Goal: Task Accomplishment & Management: Manage account settings

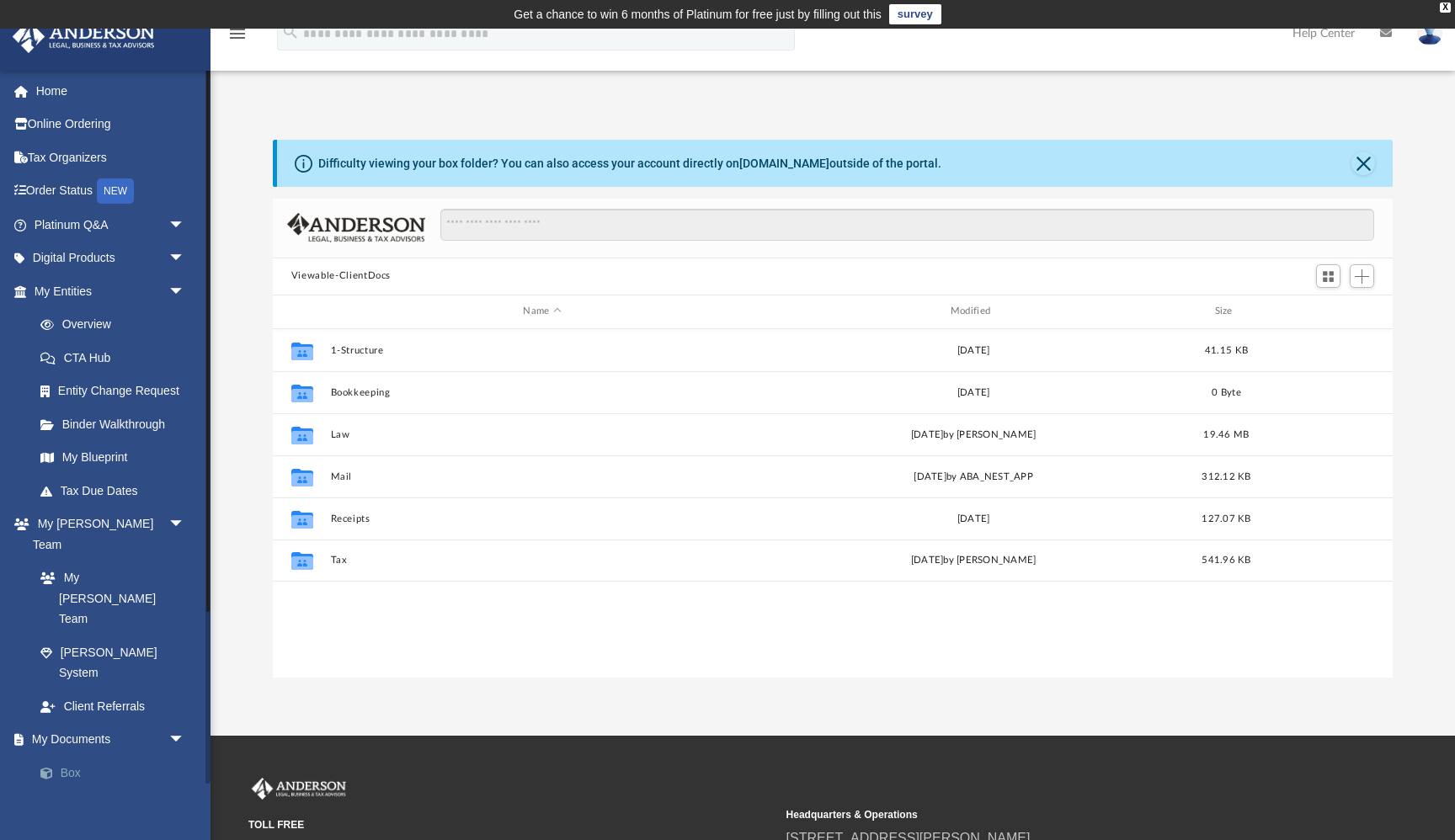
scroll to position [382, 1120]
click at [96, 756] on link "Box" at bounding box center [117, 772] width 187 height 34
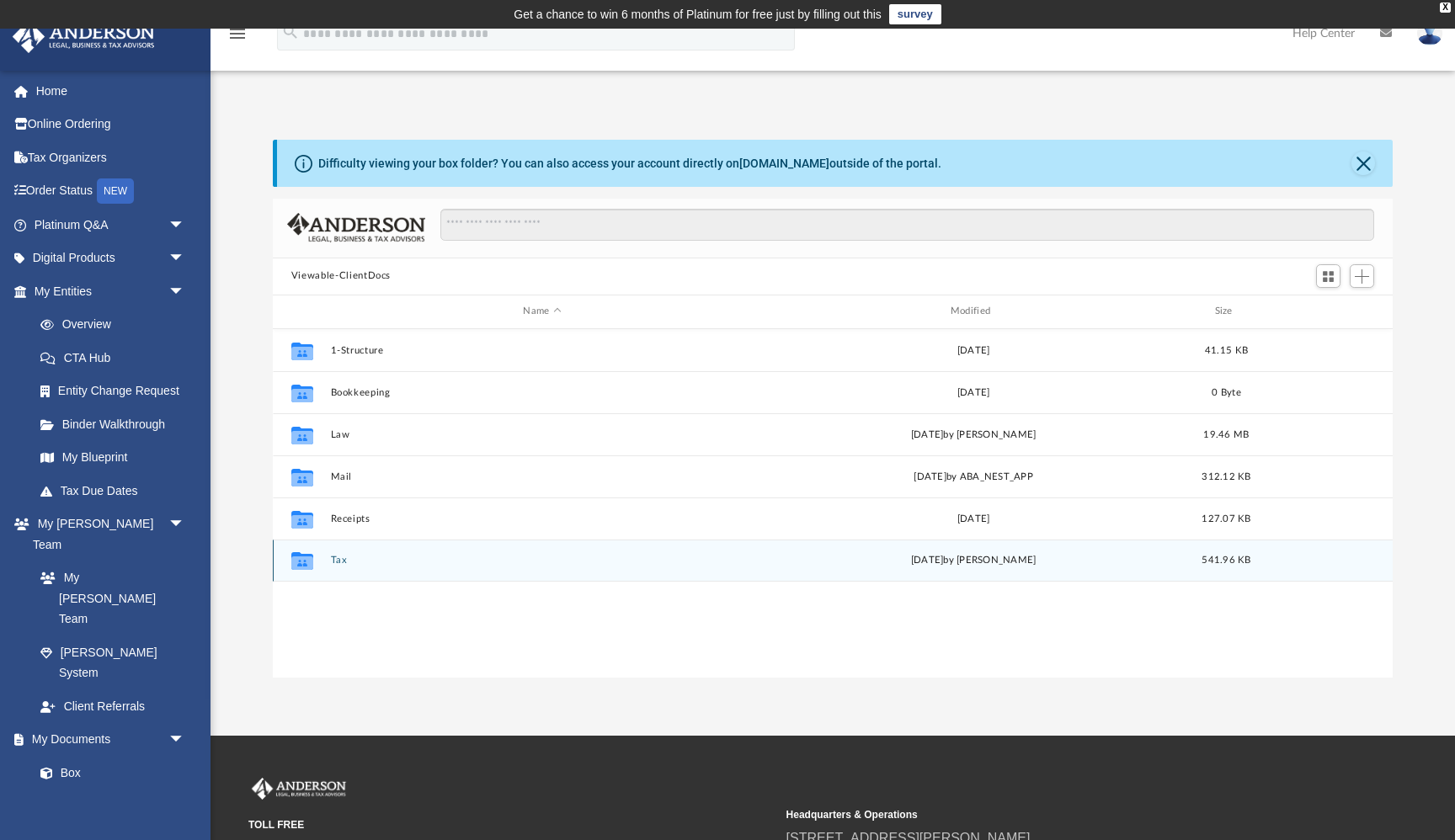
click at [340, 560] on button "Tax" at bounding box center [542, 560] width 423 height 11
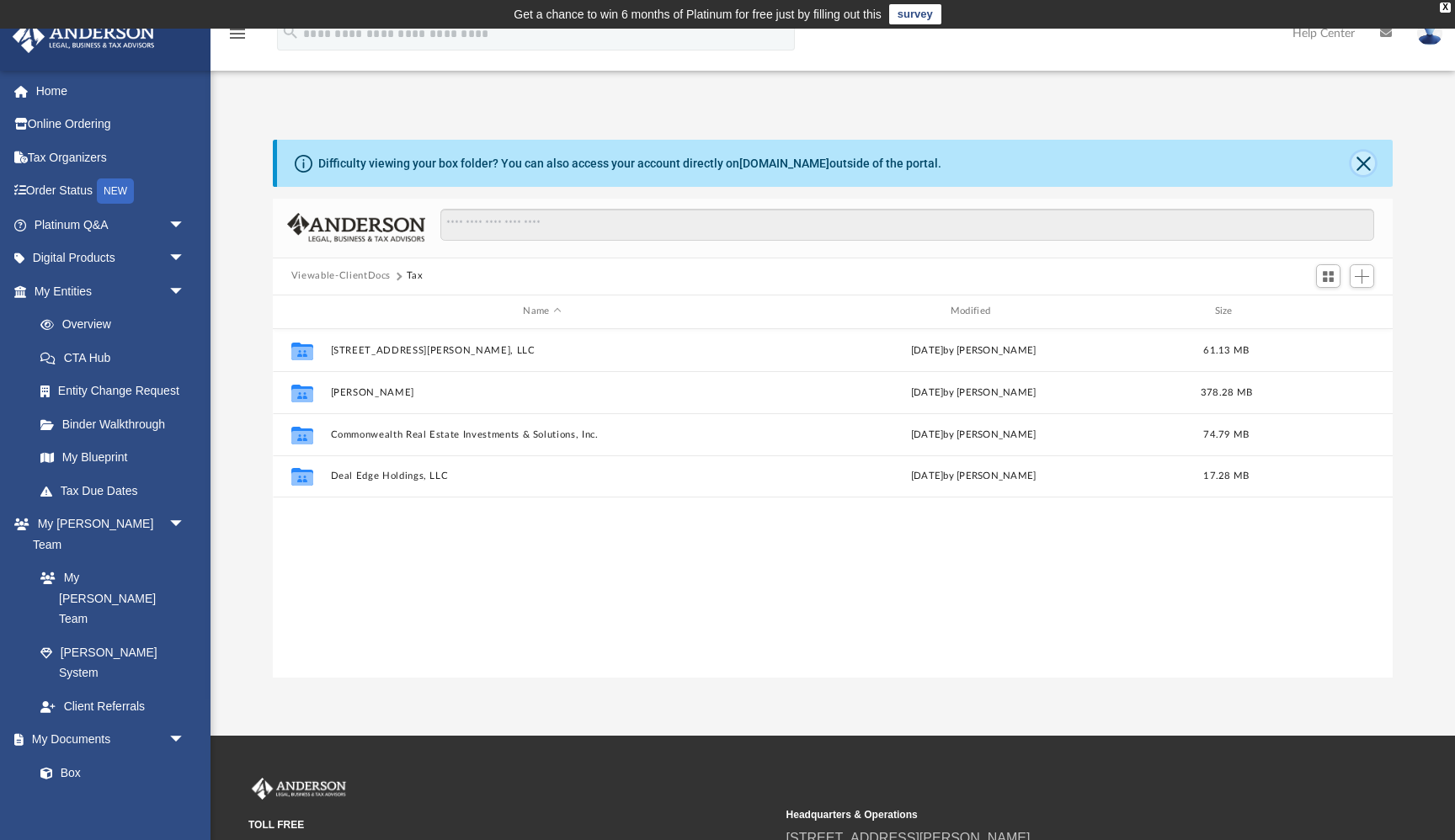
click at [1364, 165] on button "Close" at bounding box center [1363, 163] width 24 height 24
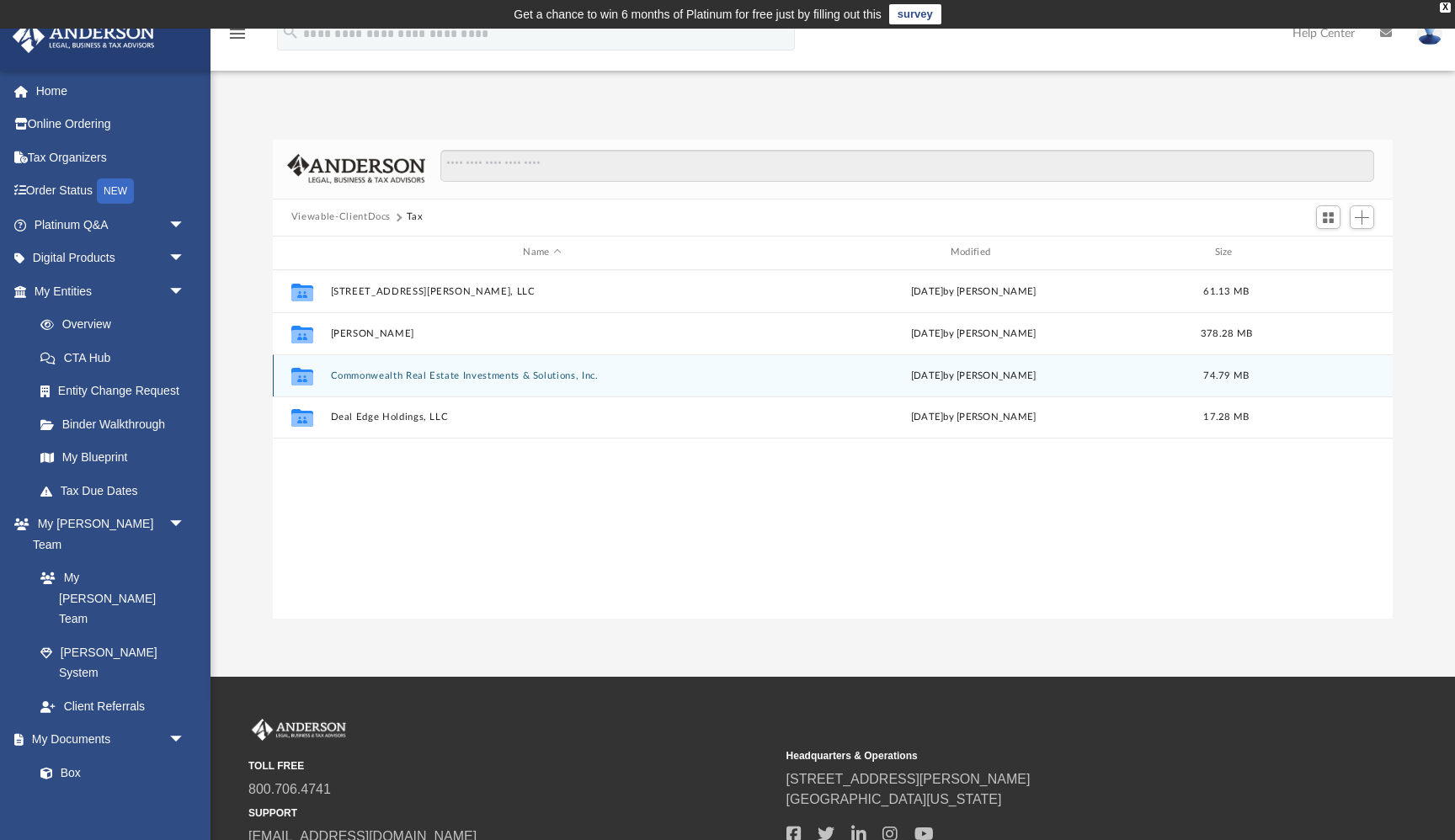
click at [383, 375] on button "Commonwealth Real Estate Investments & Solutions, Inc." at bounding box center [542, 375] width 423 height 11
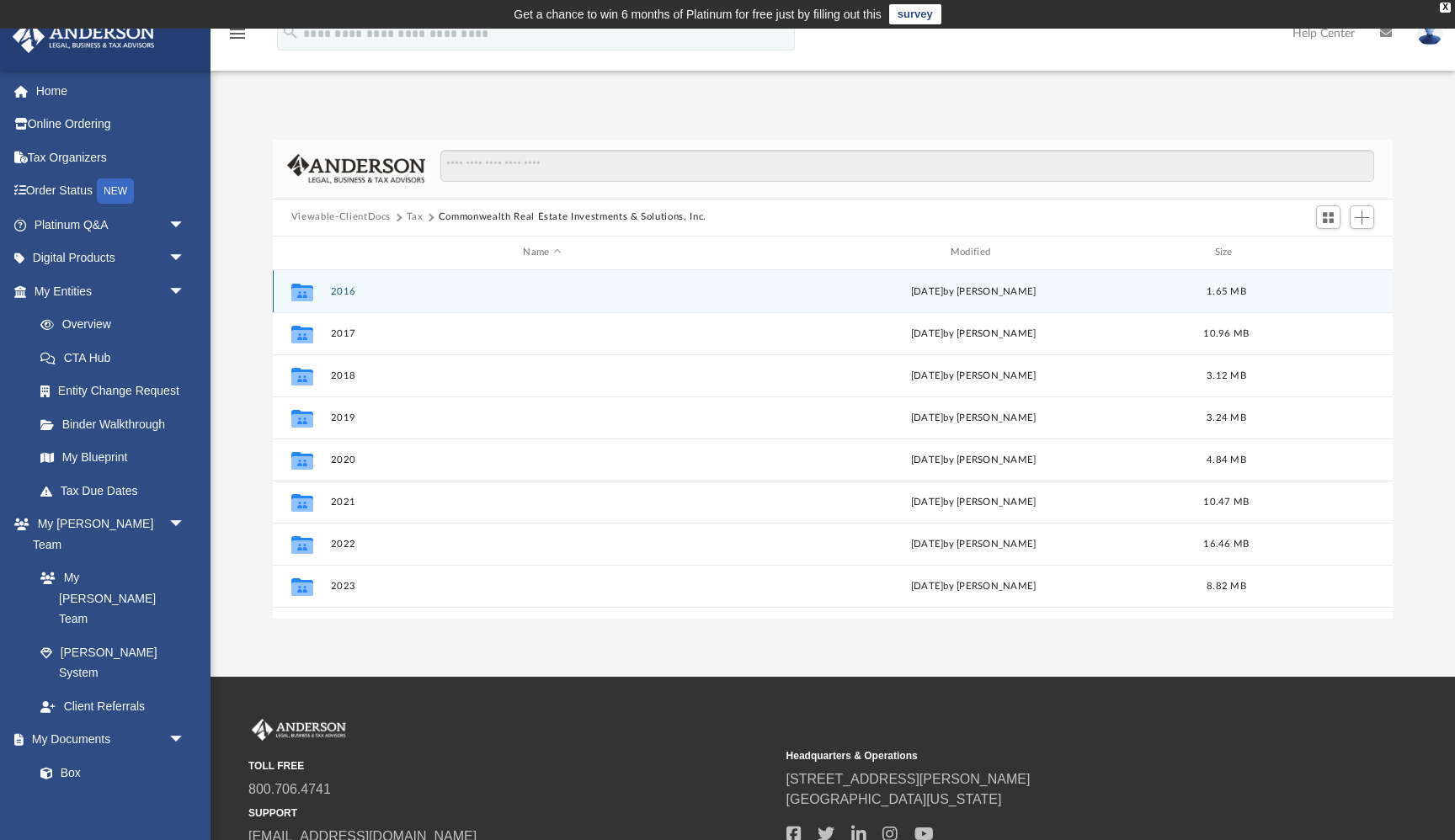
scroll to position [30, 0]
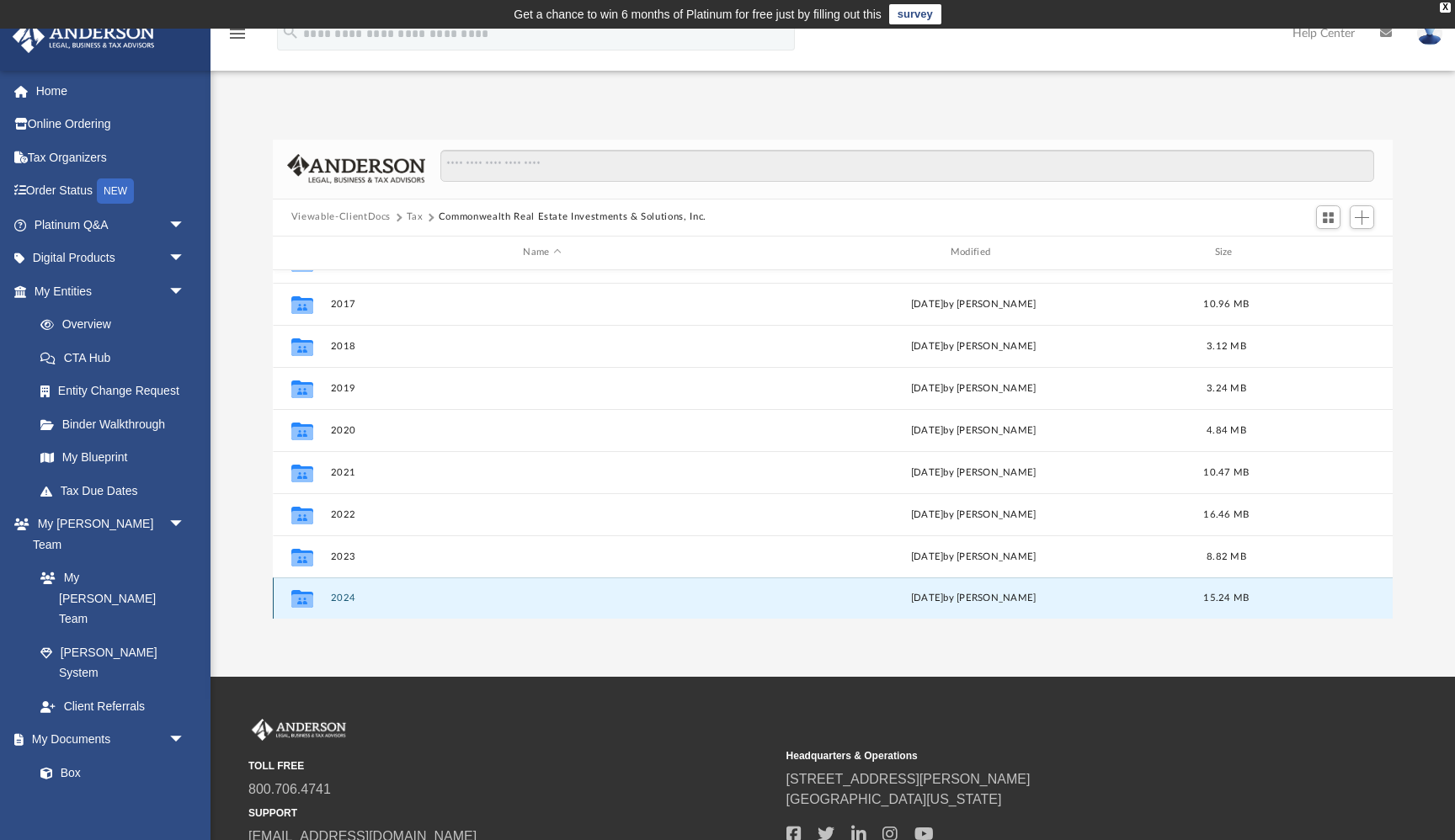
click at [349, 594] on button "2024" at bounding box center [542, 598] width 423 height 11
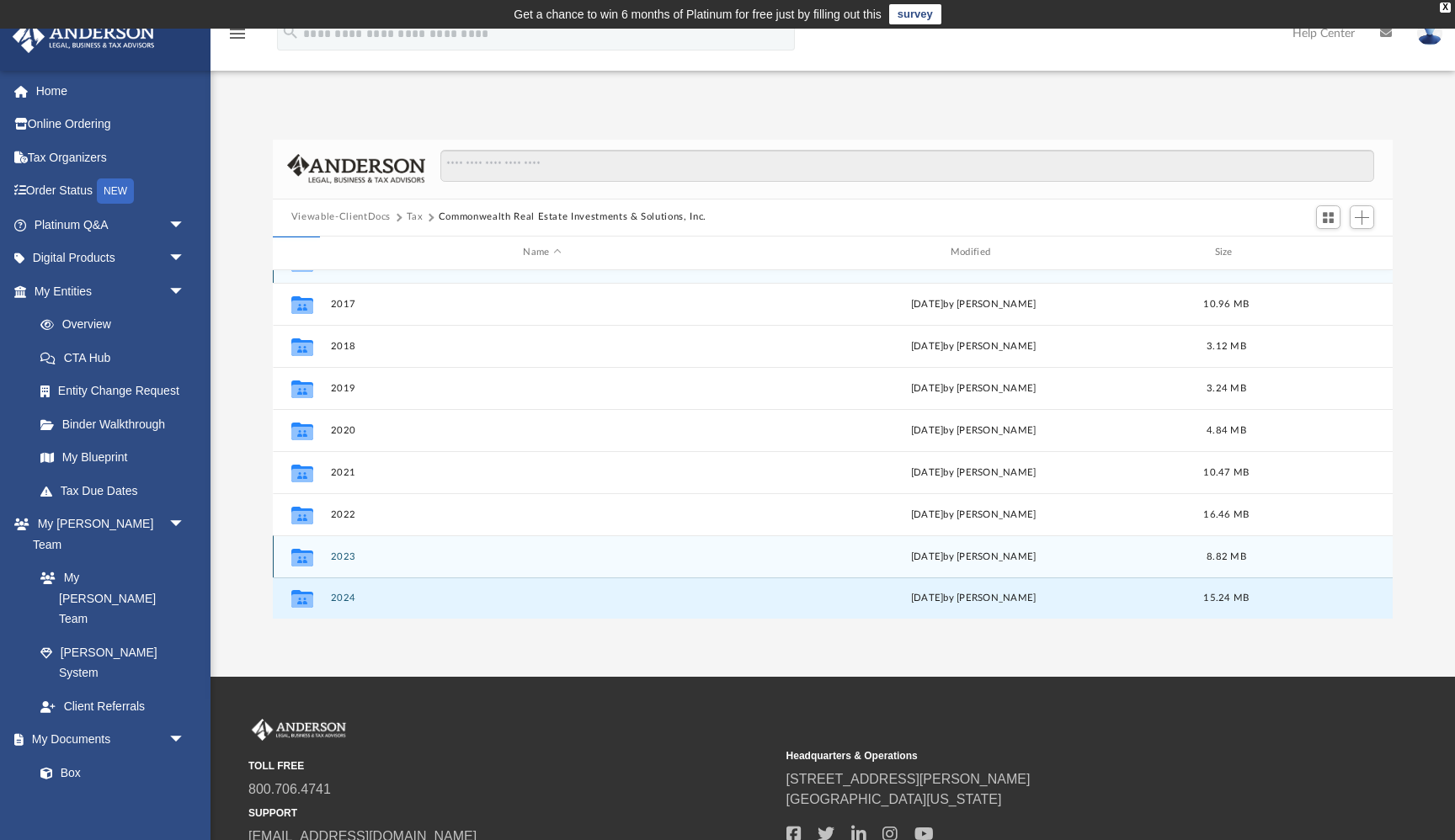
scroll to position [0, 0]
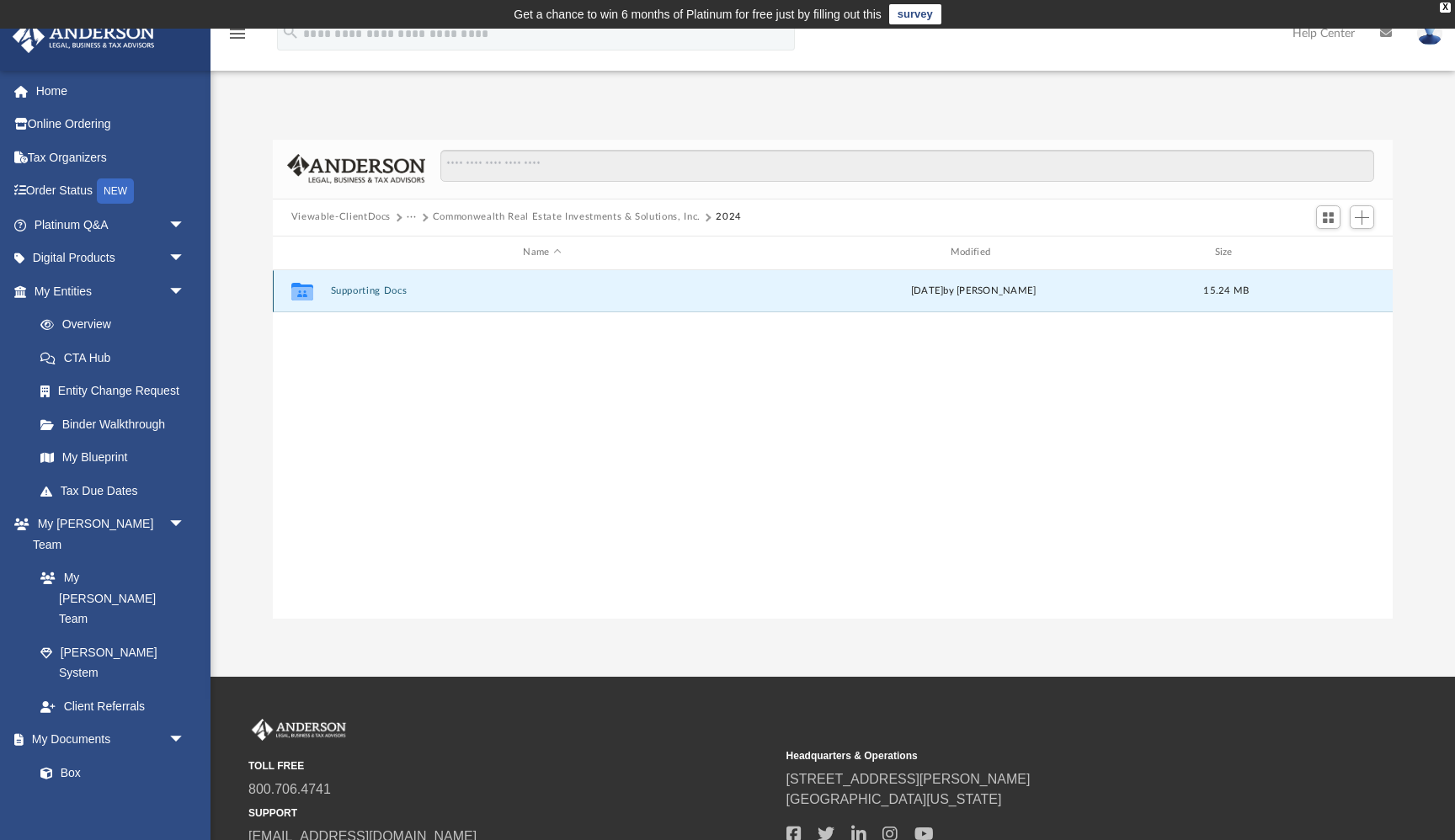
click at [381, 292] on button "Supporting Docs" at bounding box center [542, 291] width 423 height 11
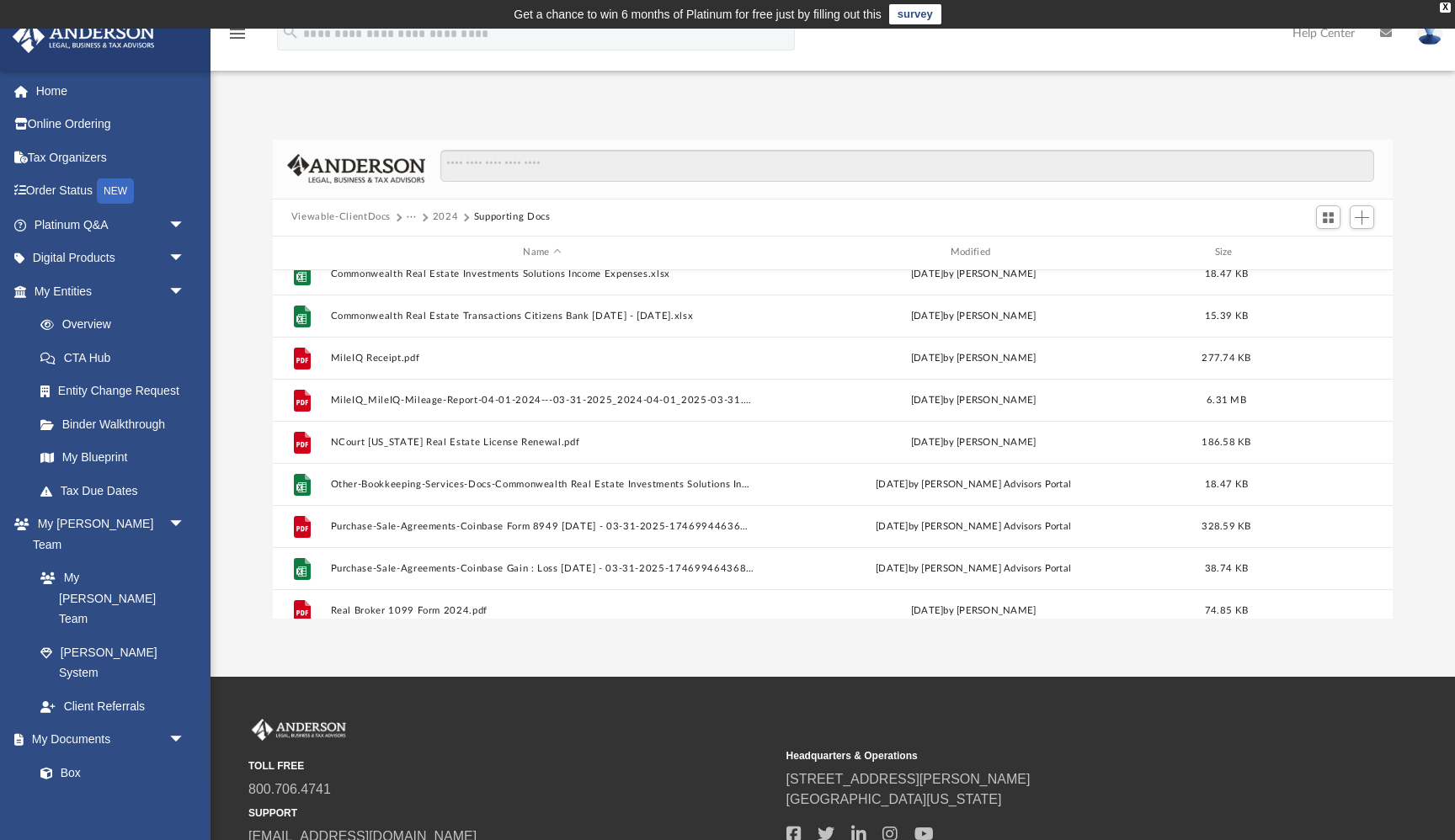
scroll to position [272, 0]
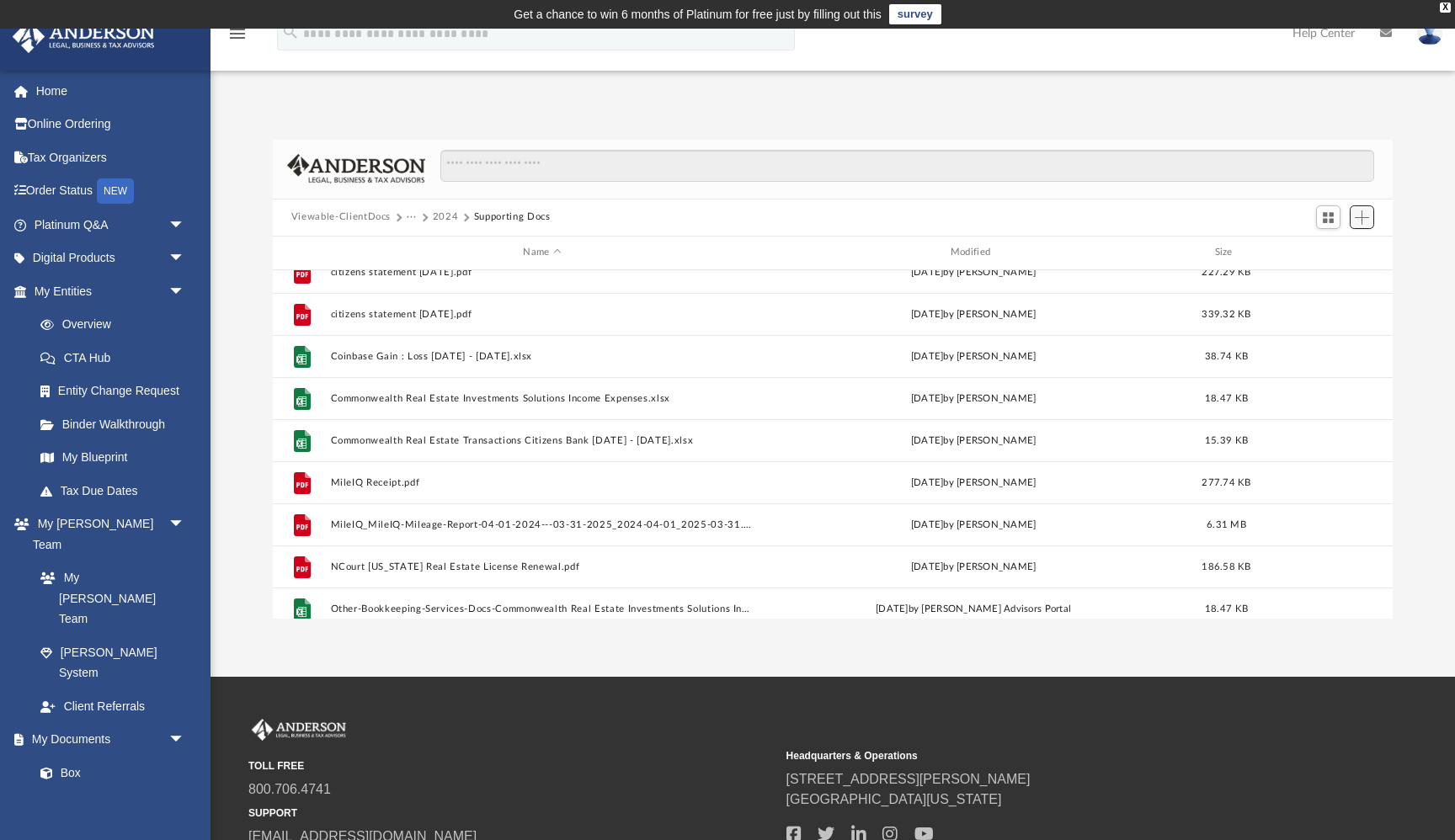
click at [1371, 218] on button "Add" at bounding box center [1362, 217] width 25 height 24
click at [1340, 247] on li "Upload" at bounding box center [1337, 250] width 54 height 17
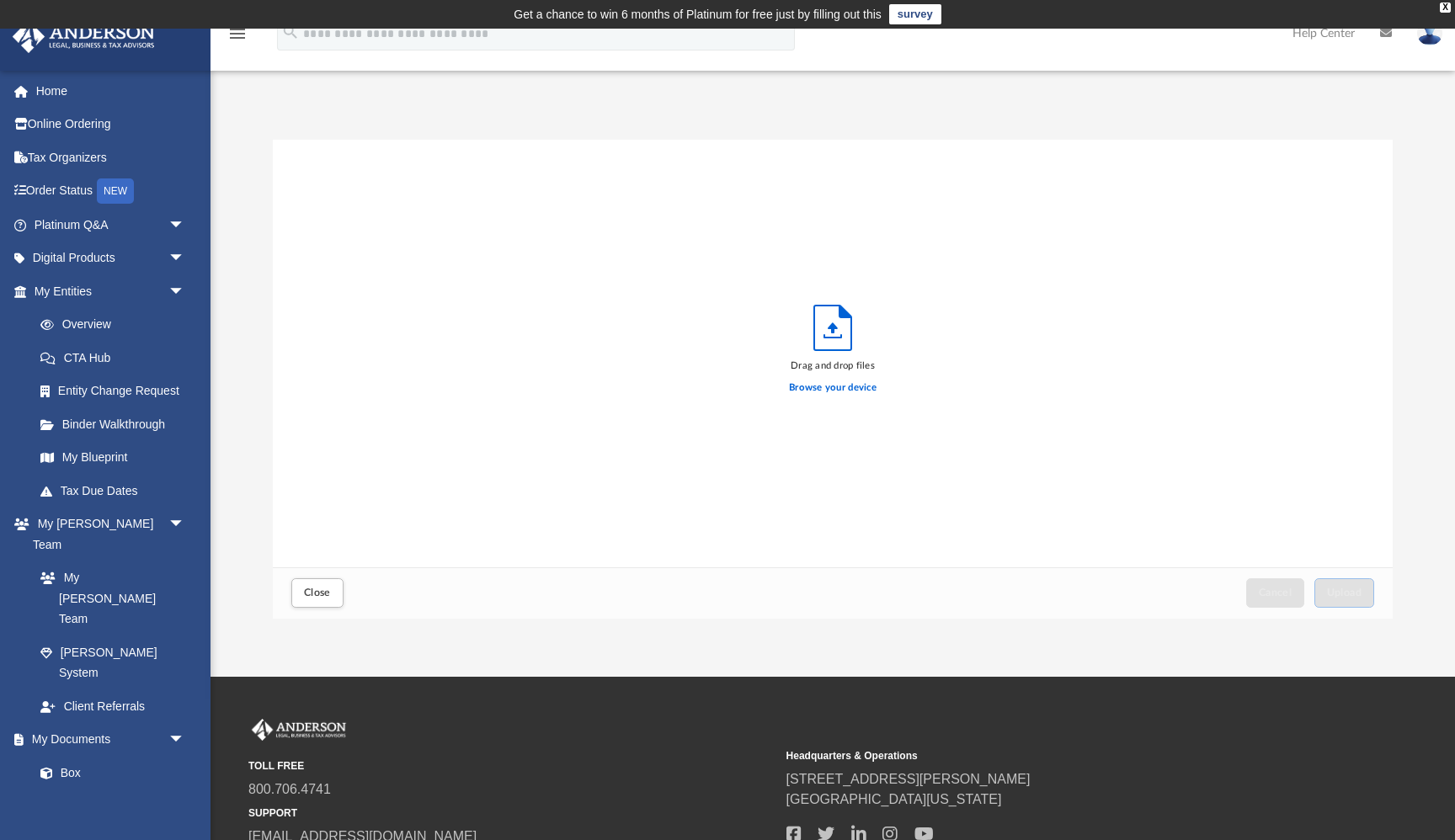
scroll to position [427, 1120]
click at [803, 387] on label "Browse your device" at bounding box center [832, 387] width 88 height 15
click at [0, 0] on input "Browse your device" at bounding box center [0, 0] width 0 height 0
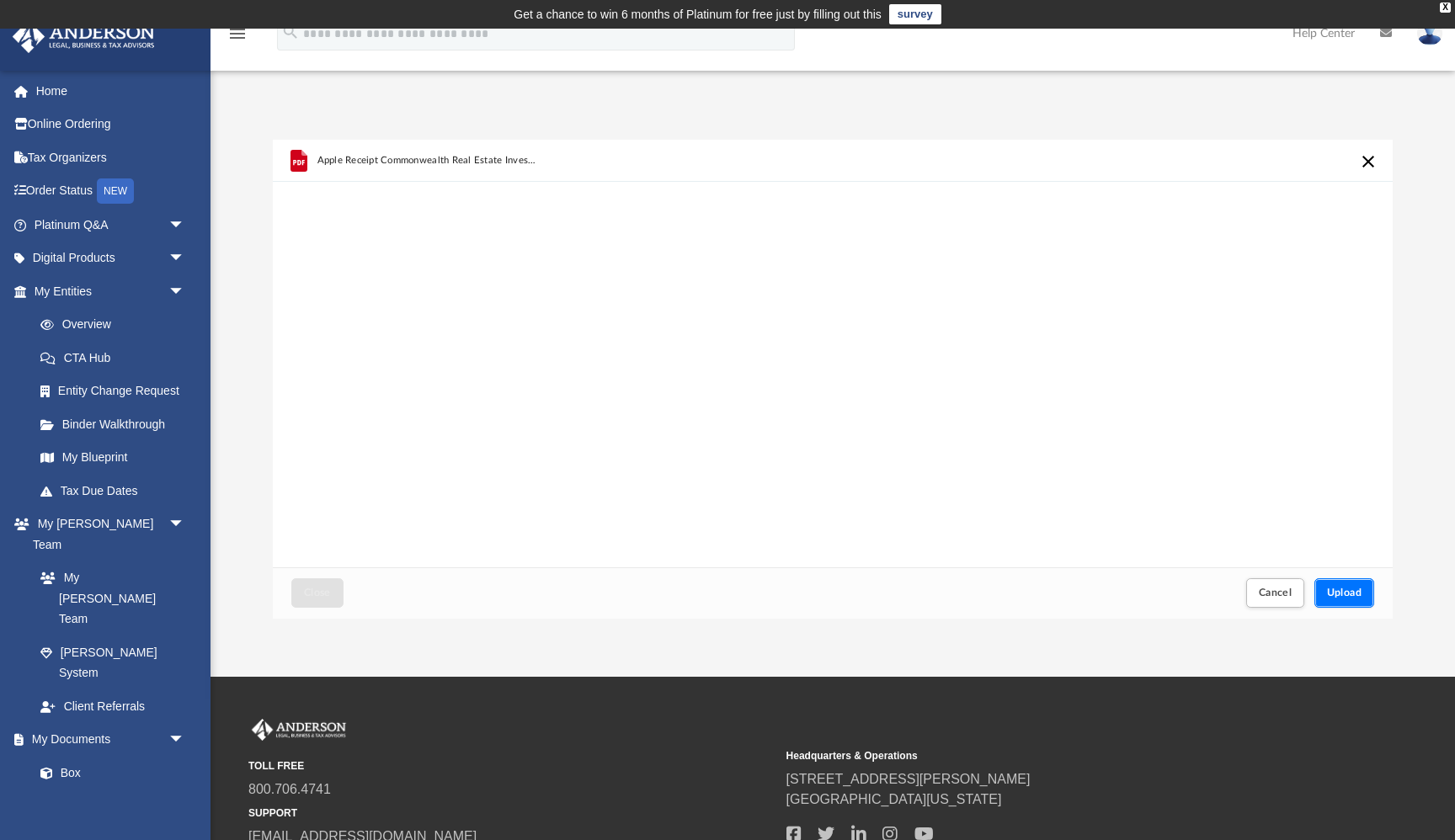
click at [1350, 600] on button "Upload" at bounding box center [1344, 593] width 61 height 30
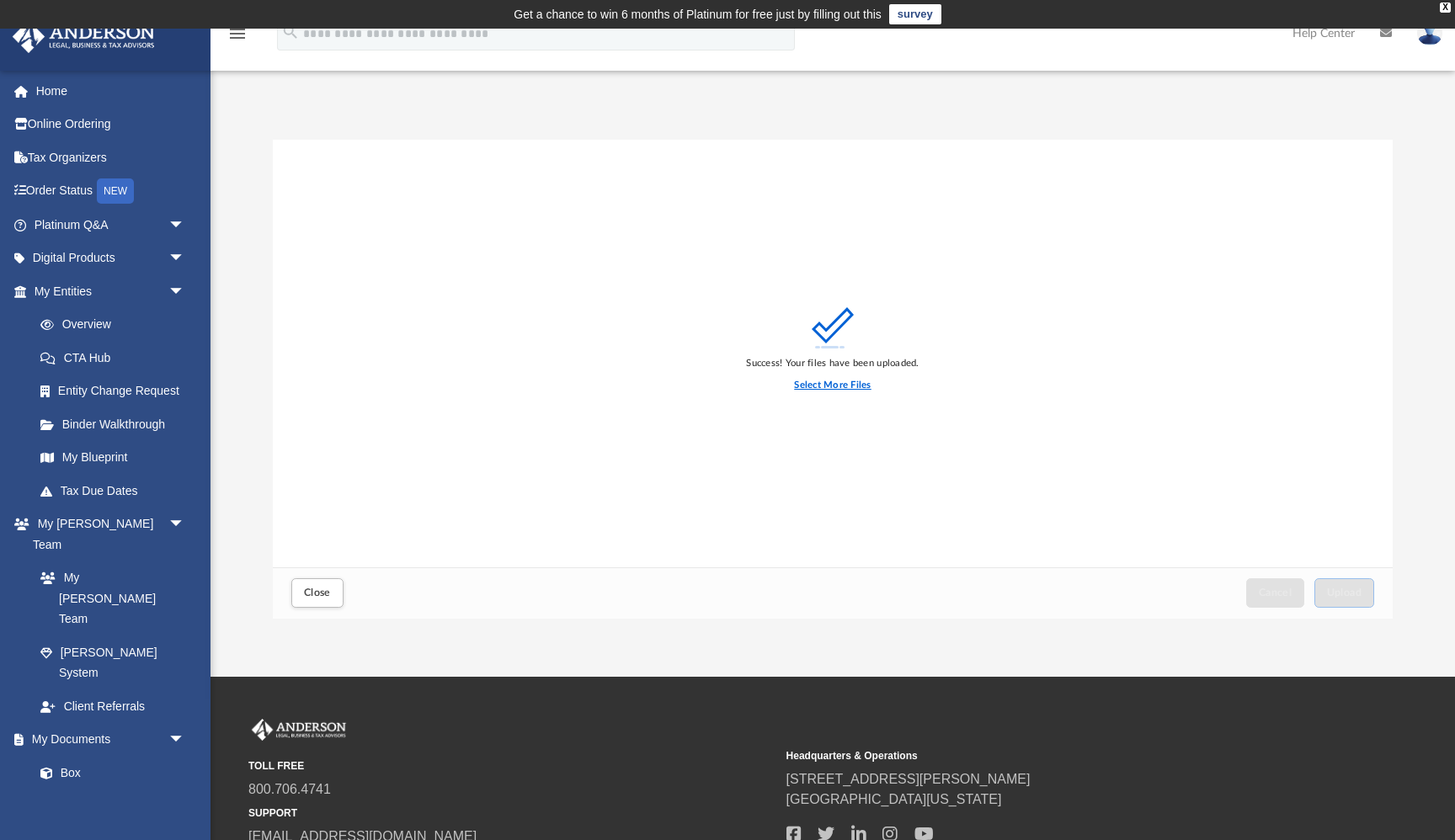
click at [820, 382] on label "Select More Files" at bounding box center [832, 385] width 77 height 15
click at [0, 0] on input "Select More Files" at bounding box center [0, 0] width 0 height 0
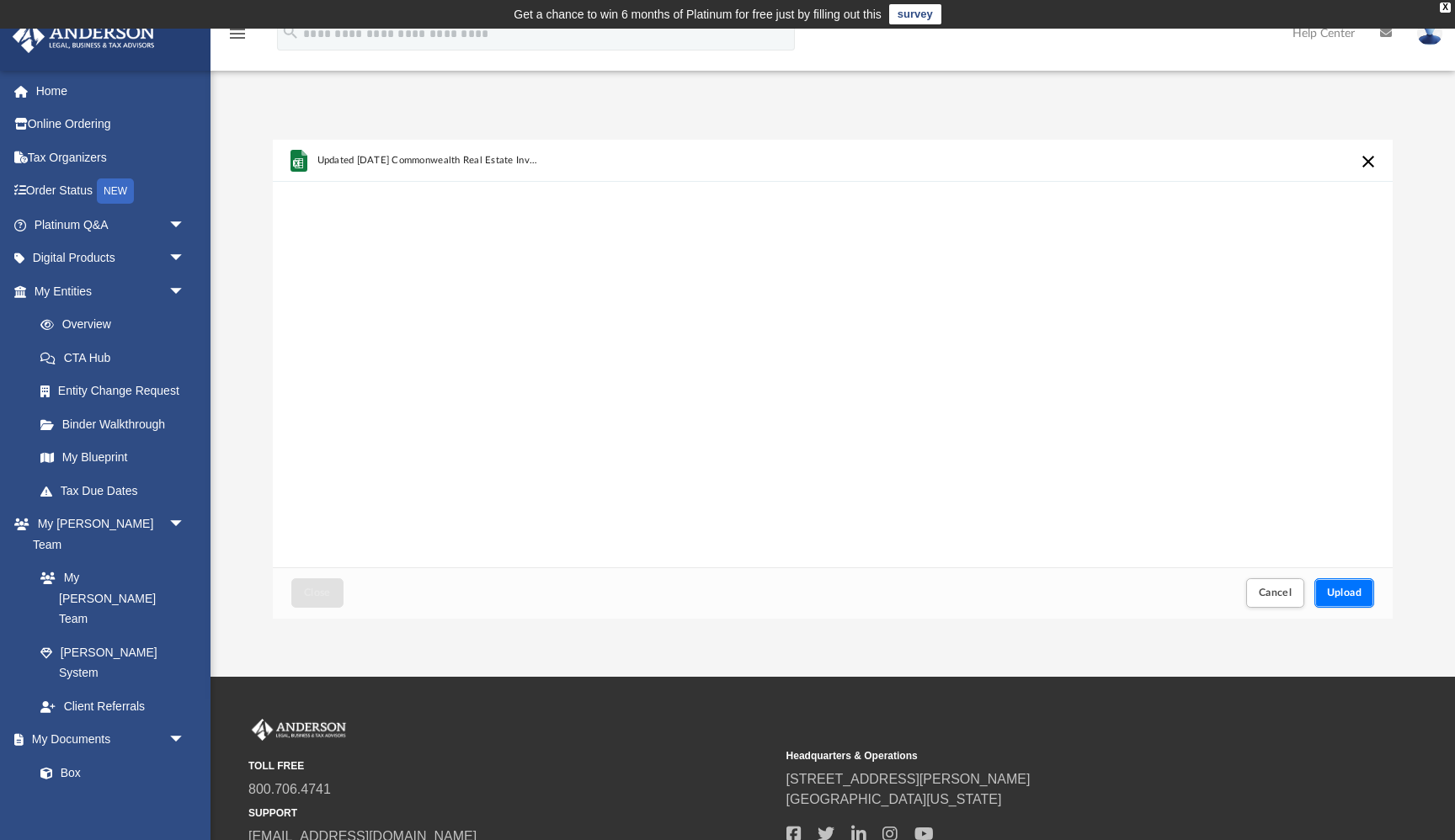
click at [1357, 601] on button "Upload" at bounding box center [1344, 593] width 61 height 30
click at [341, 589] on button "Close" at bounding box center [318, 593] width 52 height 30
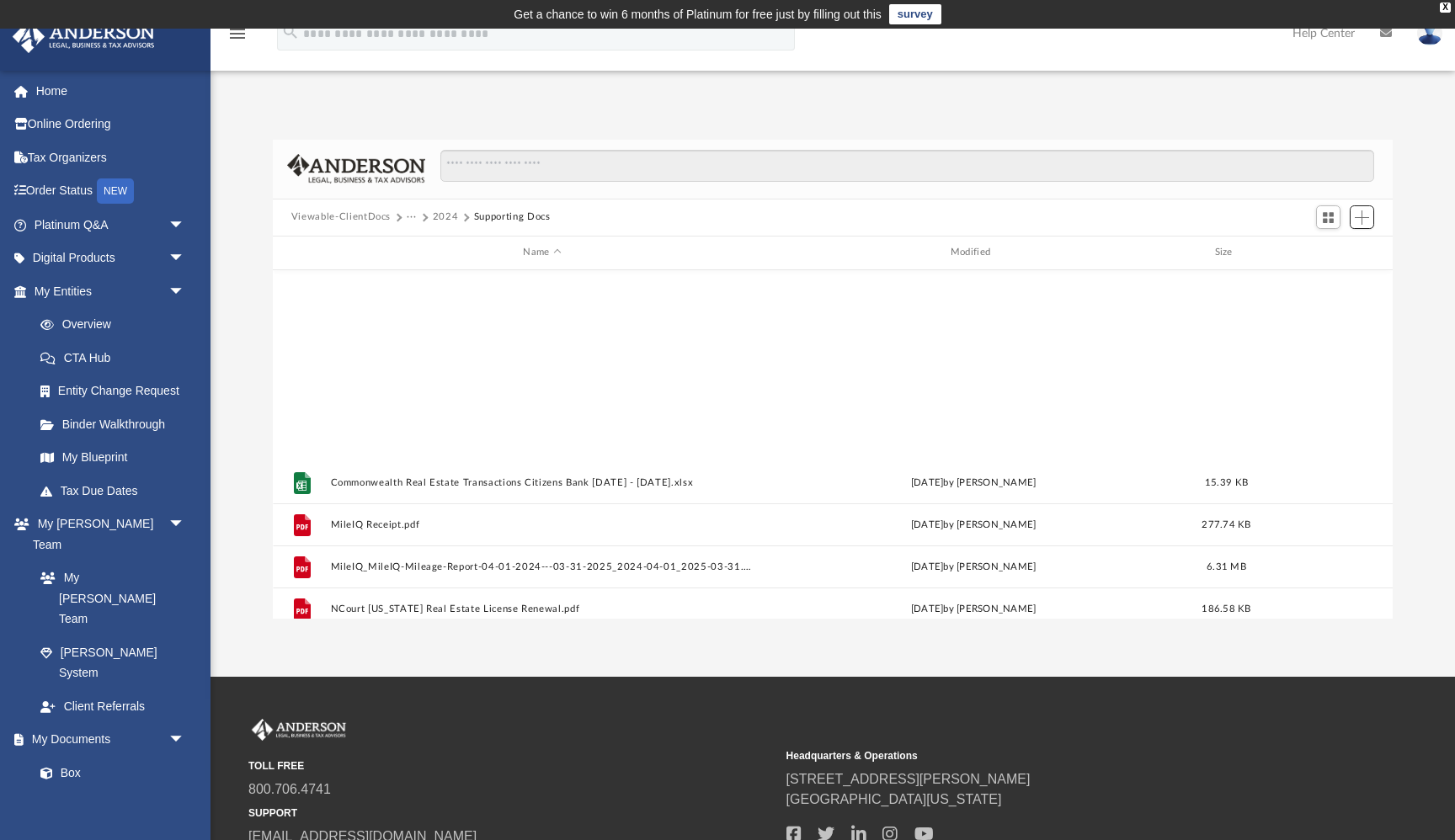
scroll to position [576, 0]
